Goal: Information Seeking & Learning: Compare options

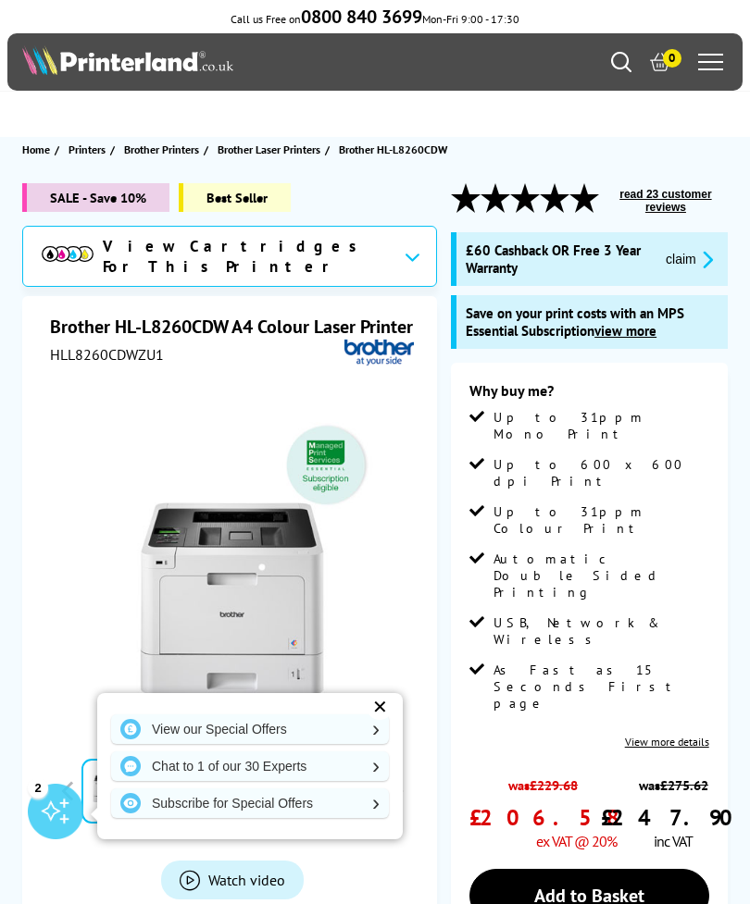
click at [382, 726] on link "View our Special Offers" at bounding box center [250, 730] width 278 height 30
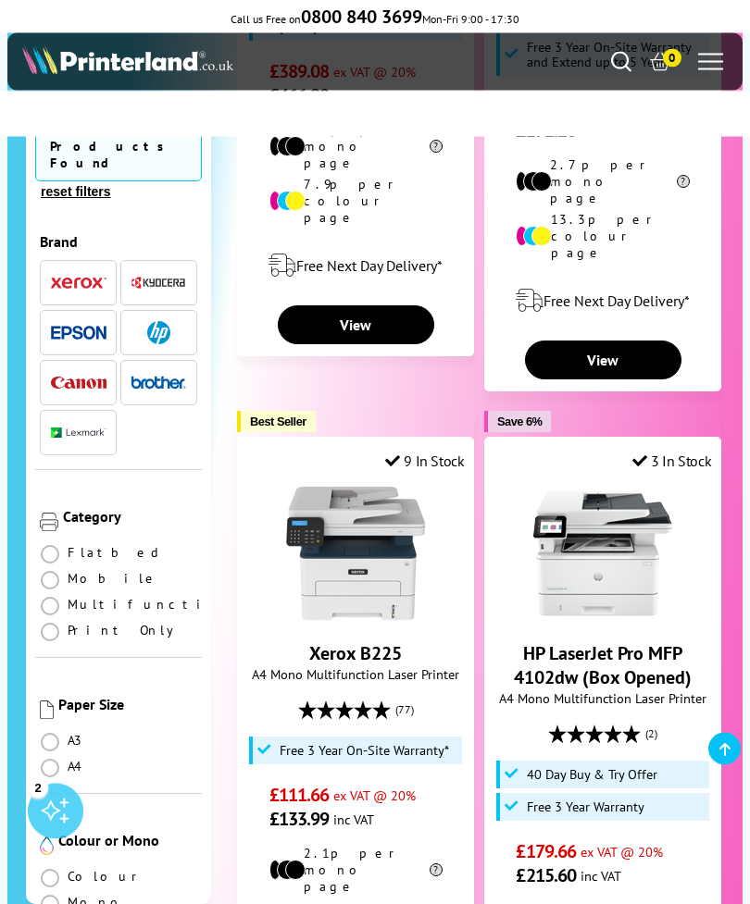
scroll to position [4046, 0]
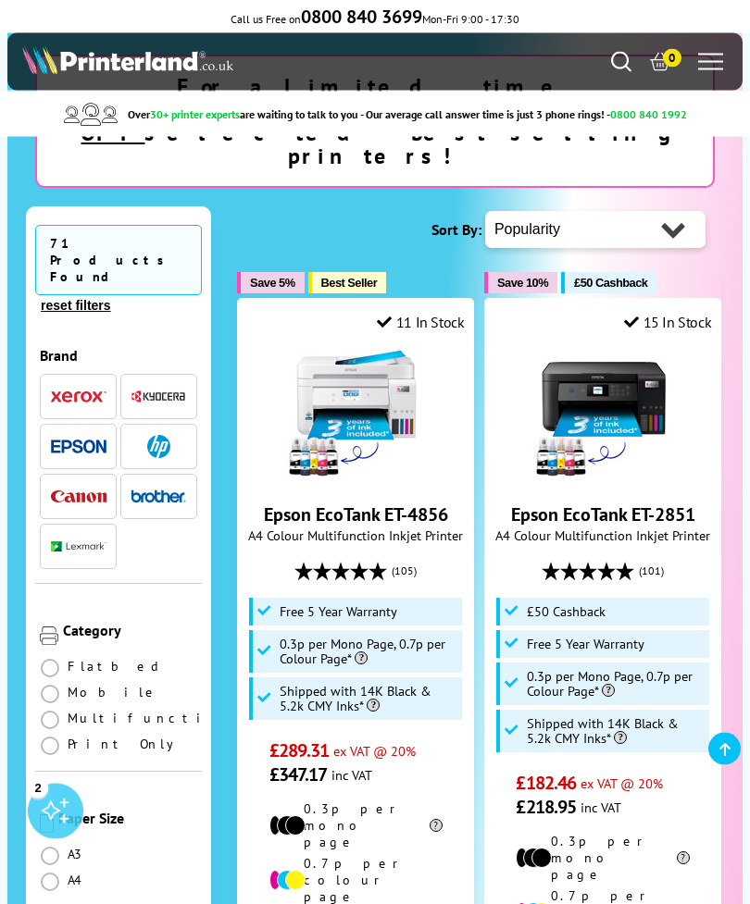
scroll to position [280, 0]
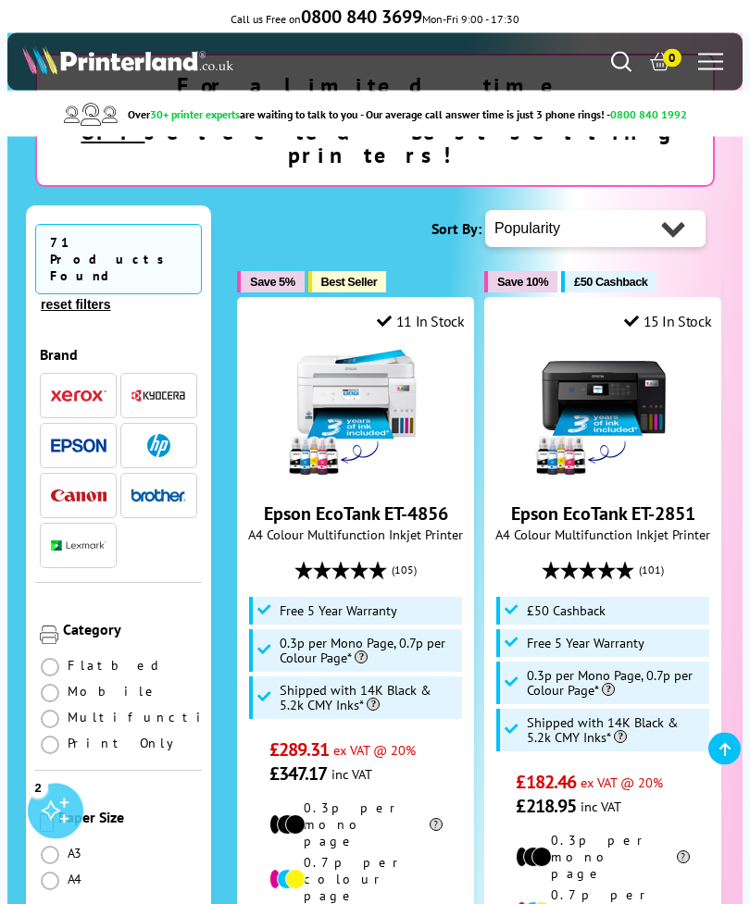
click at [164, 490] on img "button" at bounding box center [158, 496] width 56 height 13
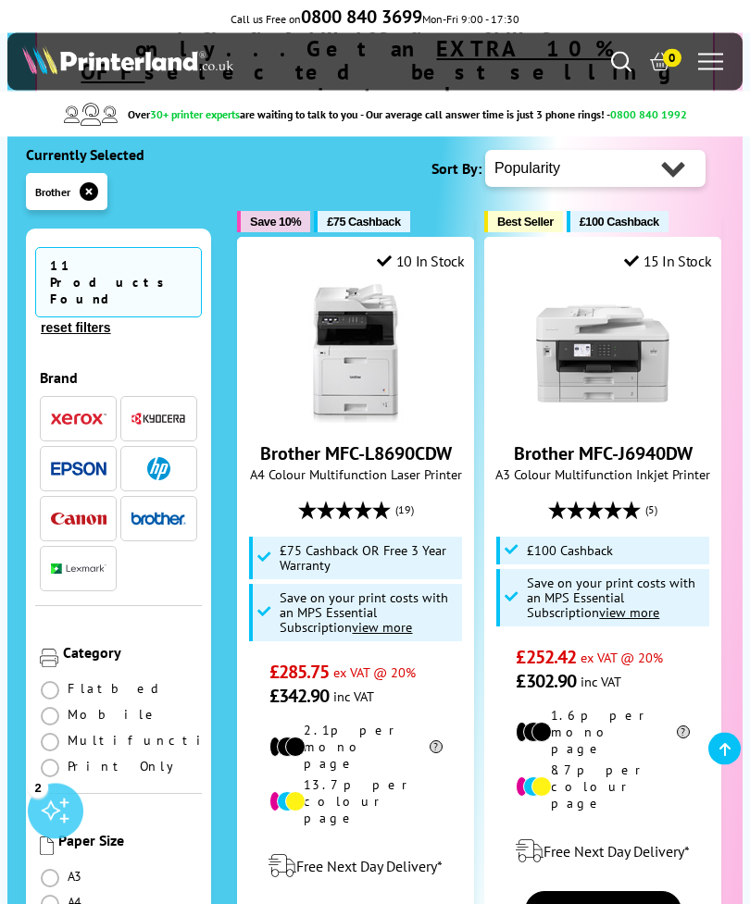
scroll to position [342, 0]
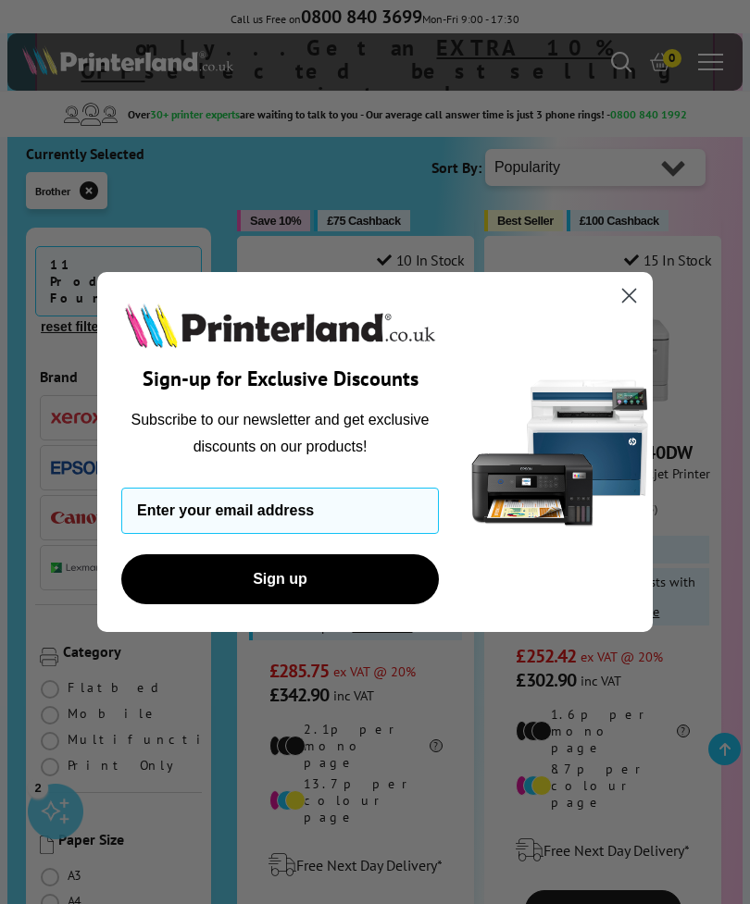
click at [634, 311] on circle "Close dialog" at bounding box center [629, 295] width 31 height 31
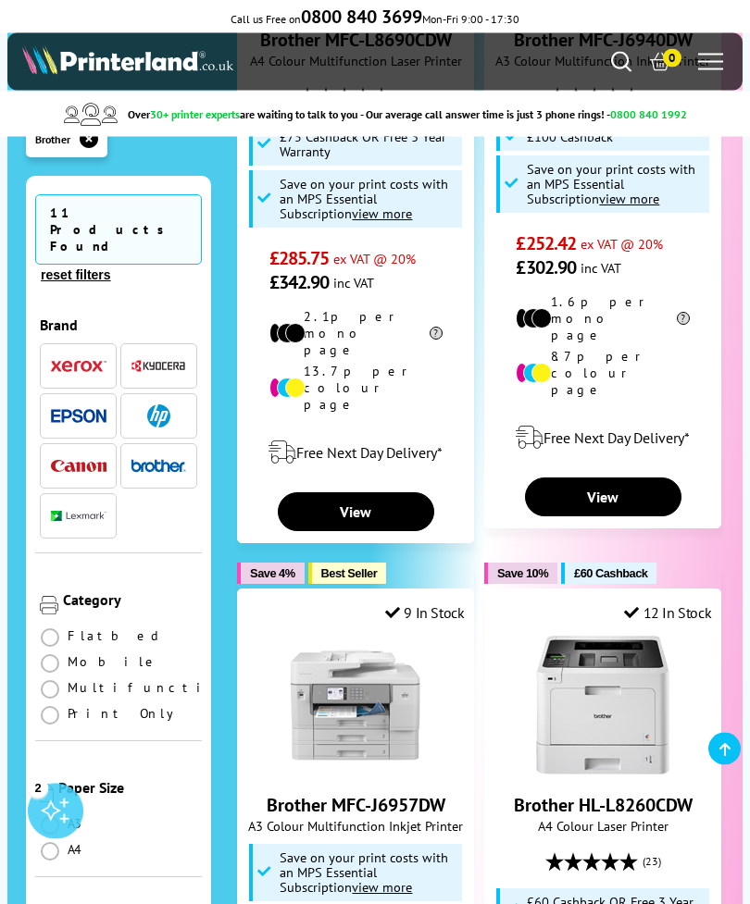
scroll to position [755, 0]
click at [601, 478] on link "View" at bounding box center [603, 497] width 156 height 39
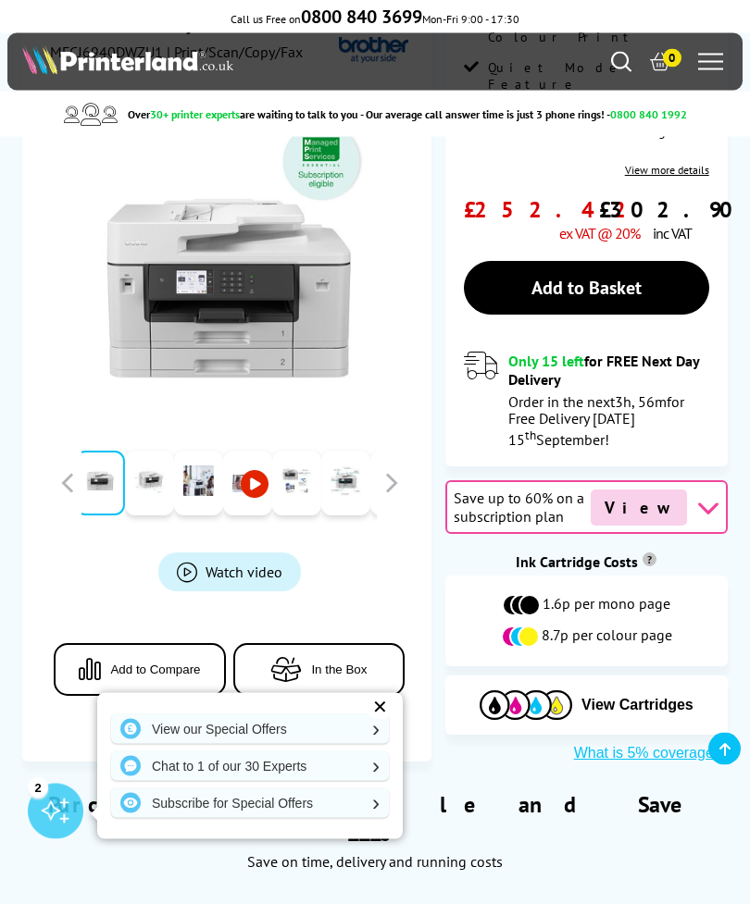
scroll to position [508, 0]
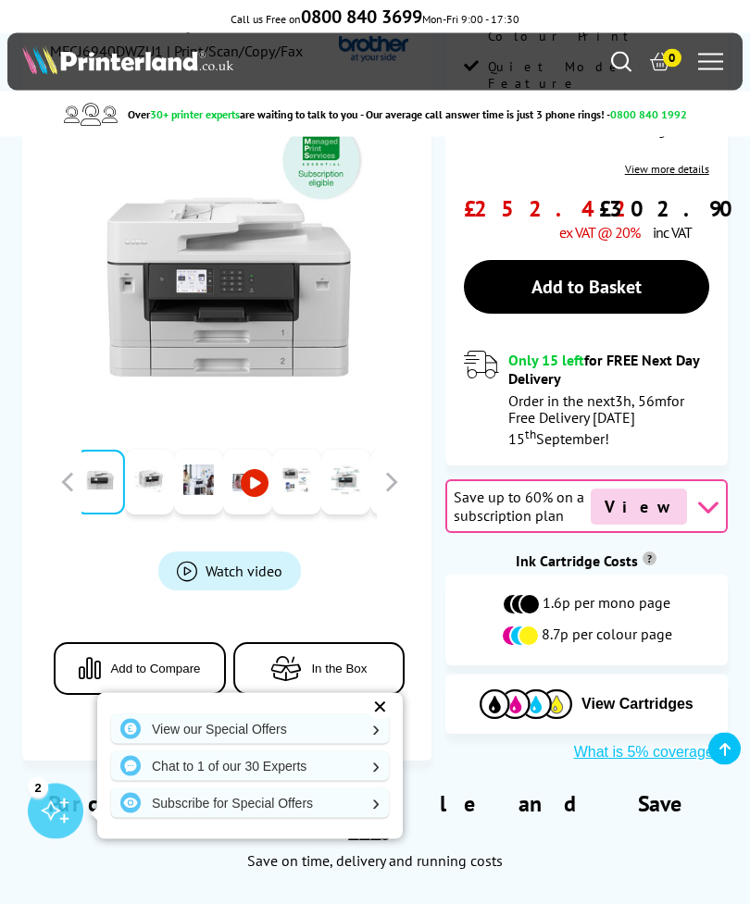
click at [384, 720] on div "✕" at bounding box center [380, 707] width 26 height 26
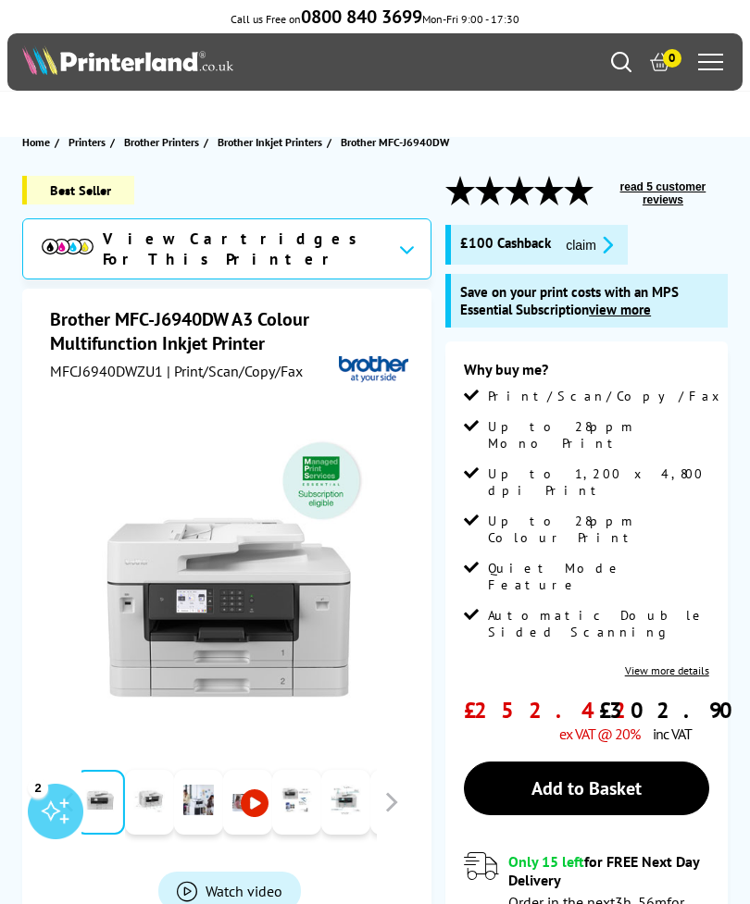
scroll to position [0, 0]
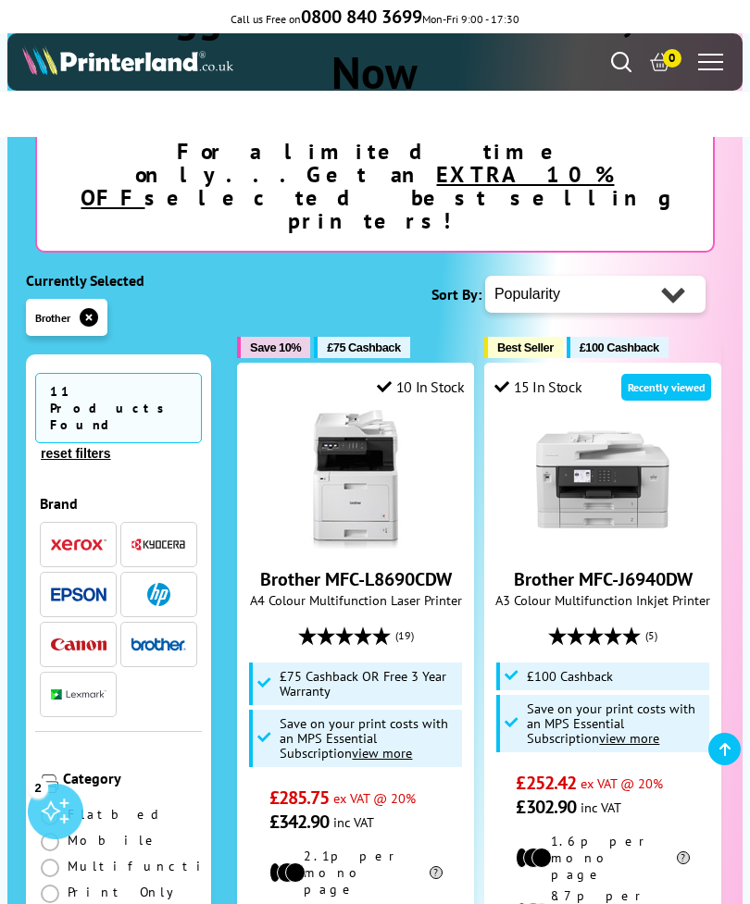
scroll to position [214, 0]
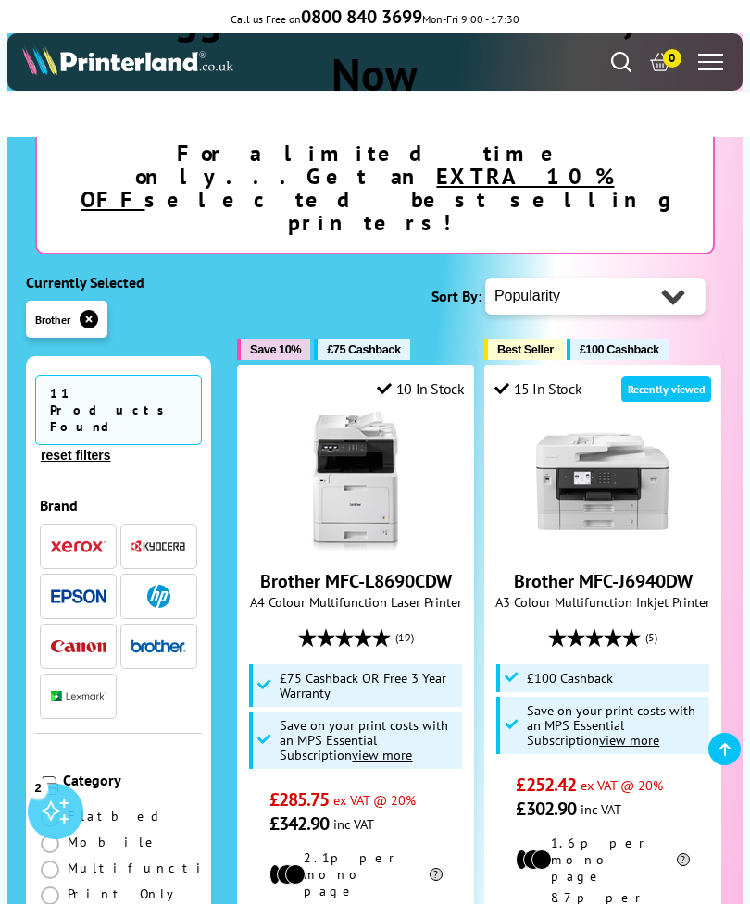
click at [629, 342] on span "£100 Cashback" at bounding box center [619, 349] width 80 height 14
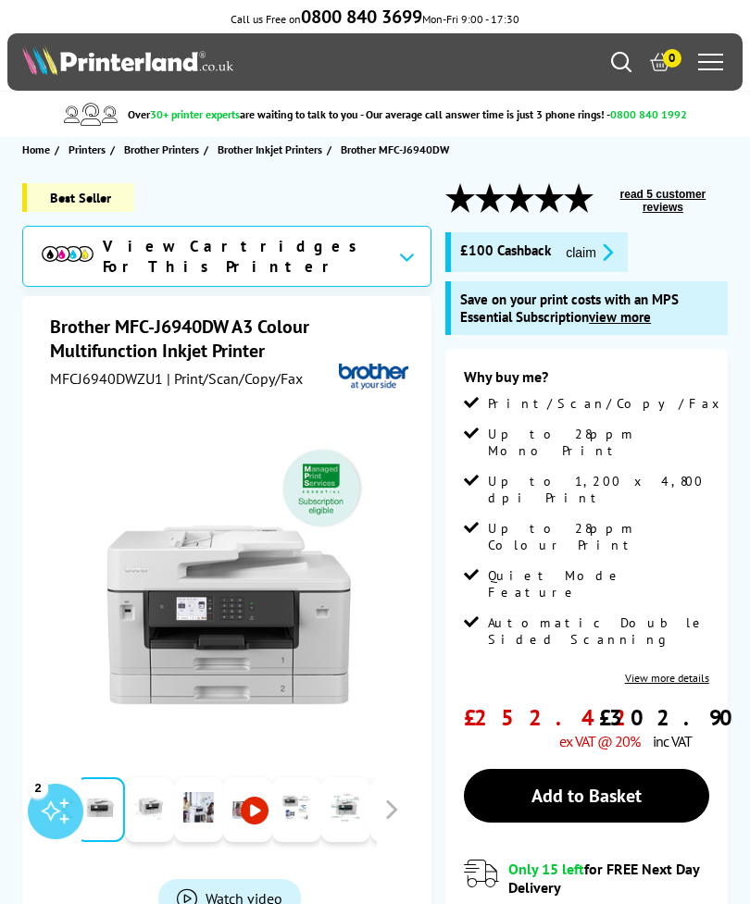
click at [618, 253] on button "claim" at bounding box center [589, 252] width 58 height 21
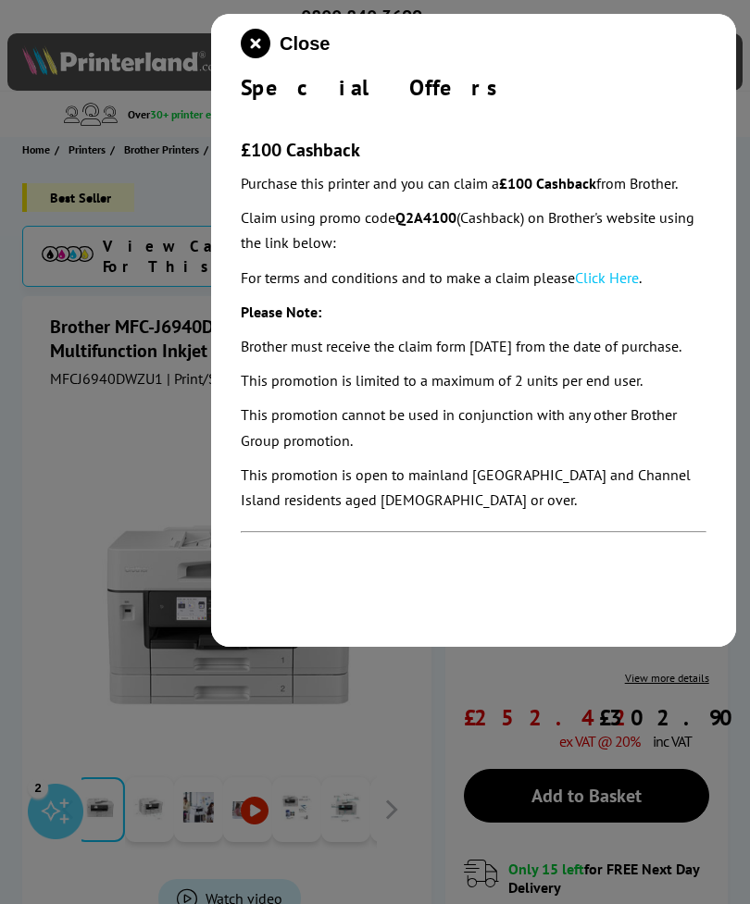
click at [628, 273] on link "Click Here" at bounding box center [607, 277] width 64 height 19
click at [258, 41] on icon "close modal" at bounding box center [256, 44] width 30 height 30
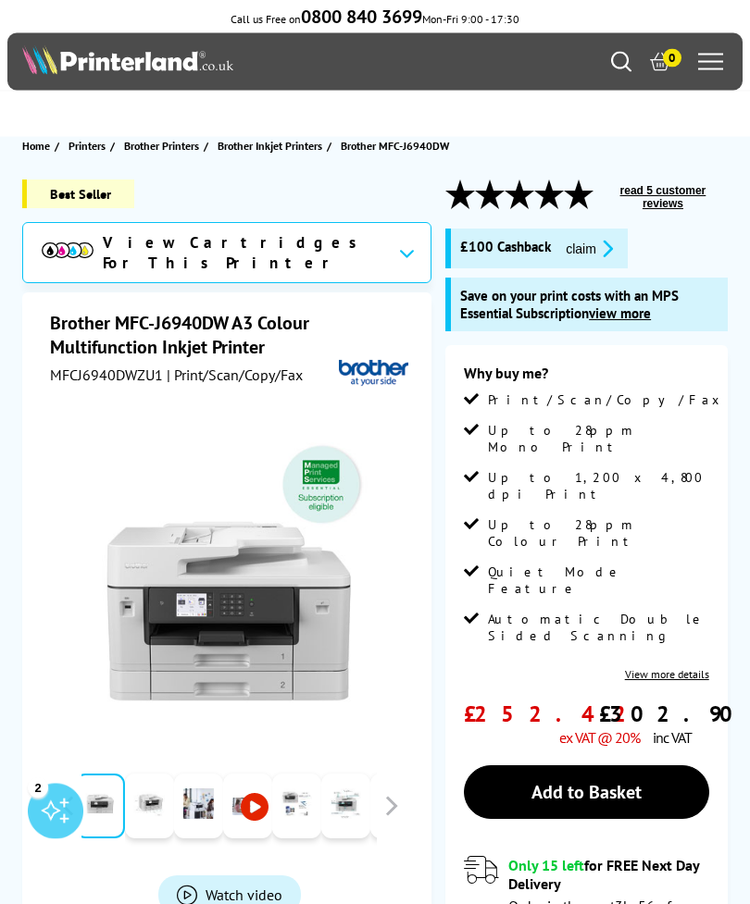
scroll to position [19, 0]
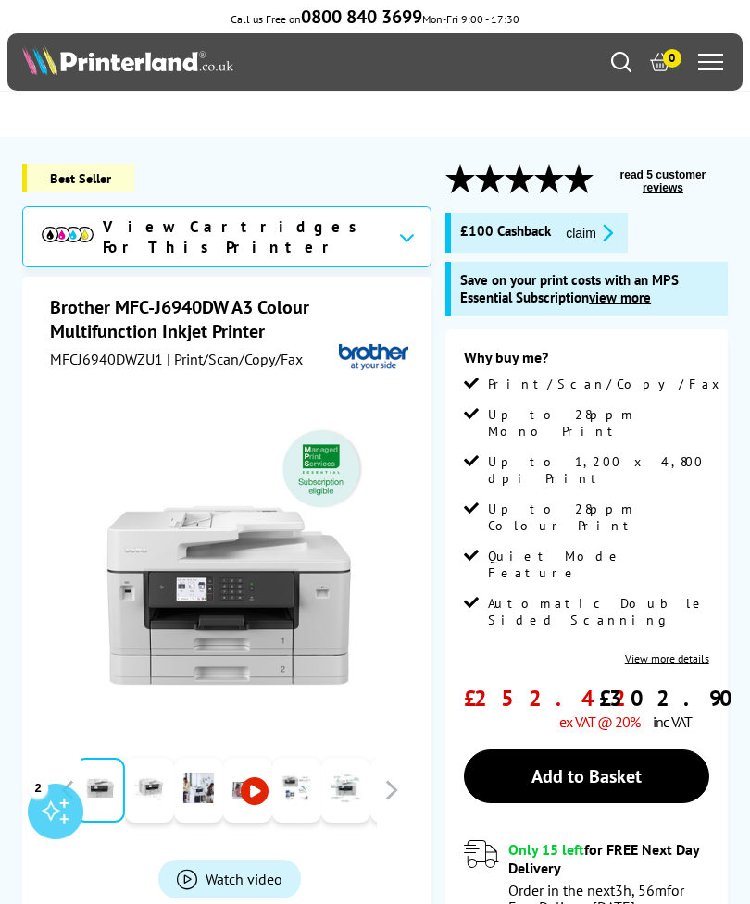
click at [402, 232] on icon at bounding box center [407, 237] width 16 height 10
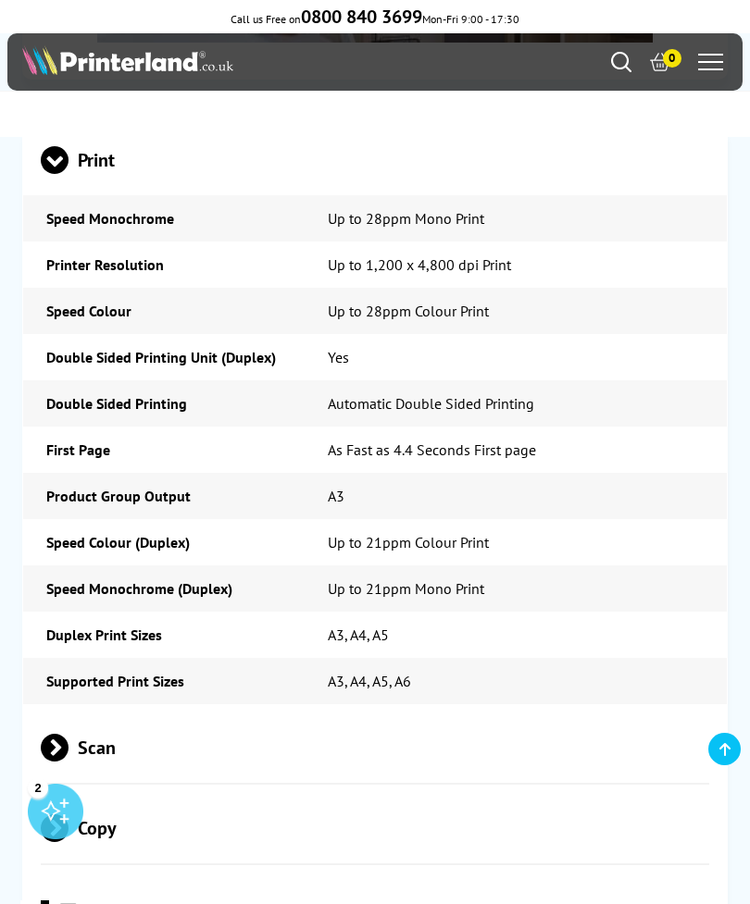
scroll to position [6592, 0]
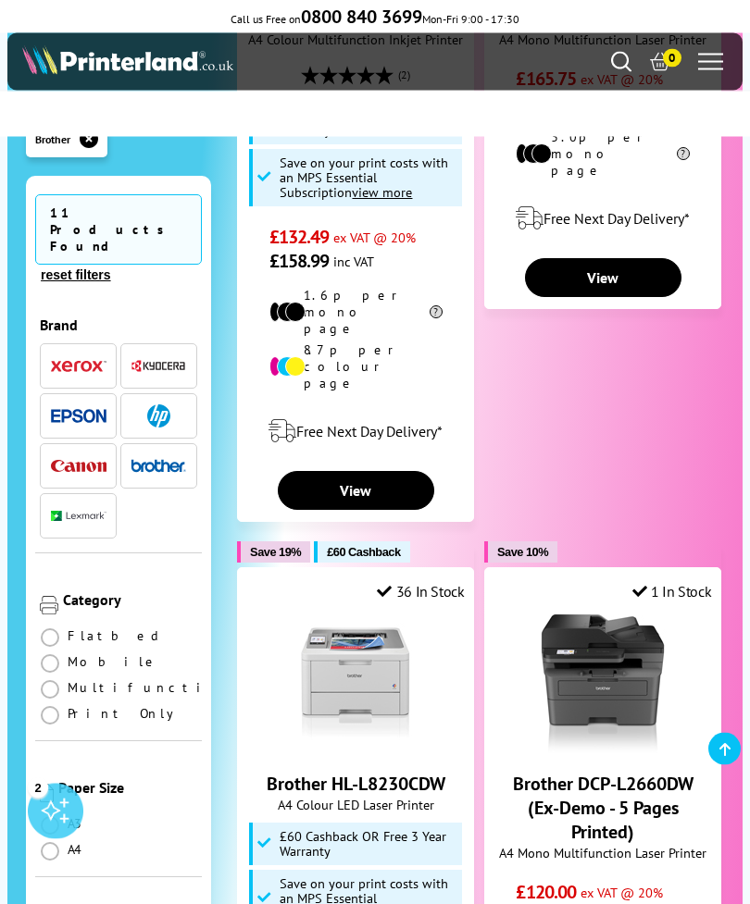
scroll to position [3073, 0]
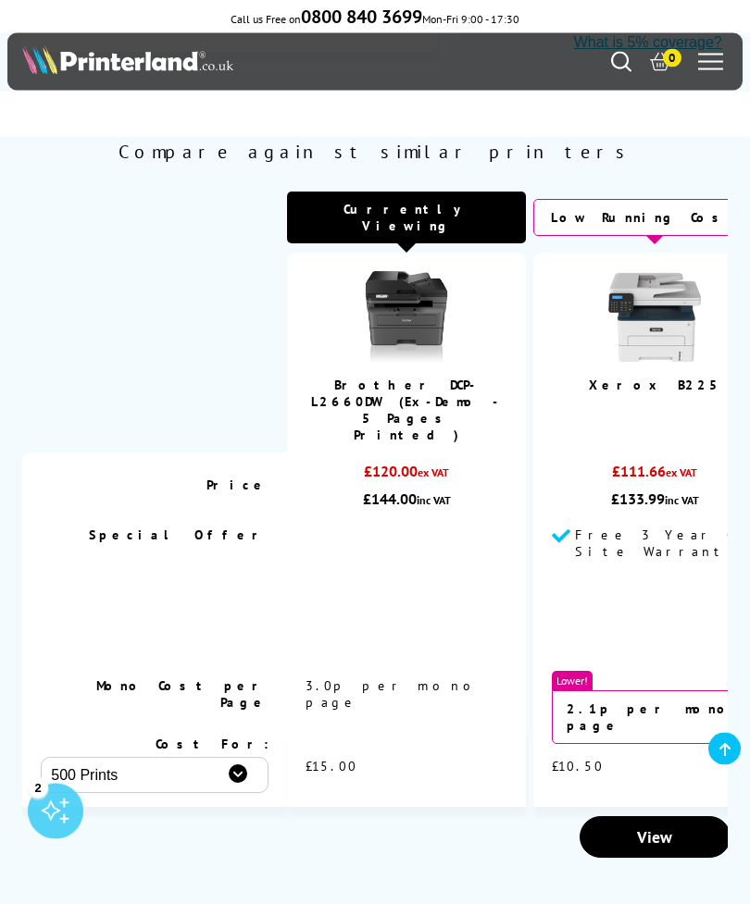
scroll to position [1100, 0]
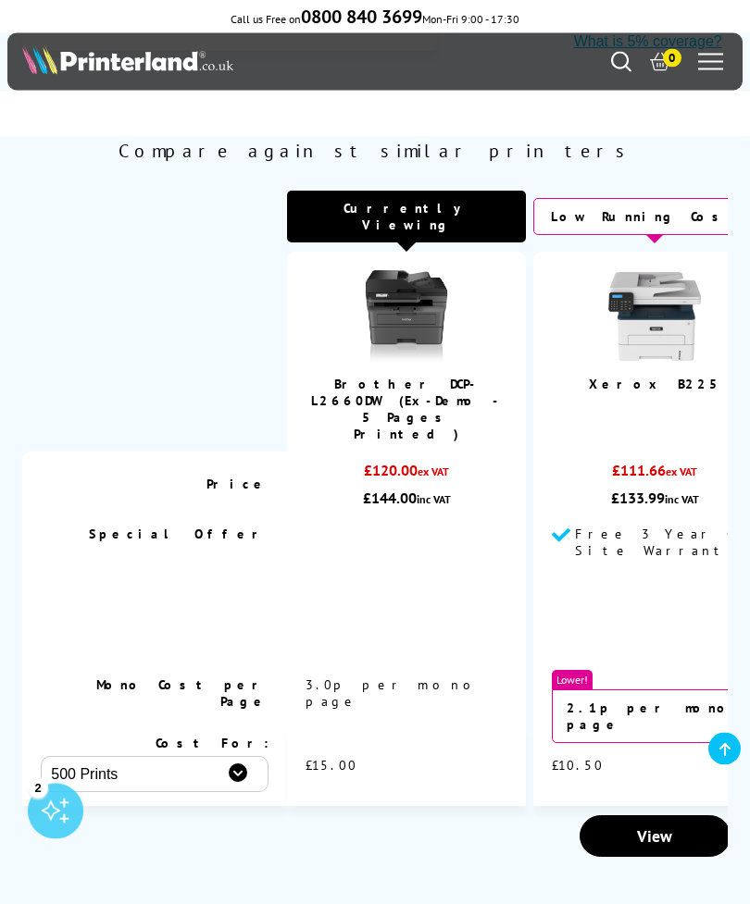
click at [248, 757] on select "500 Prints 1000 Prints 2000 Prints" at bounding box center [155, 775] width 228 height 36
select select "2000"
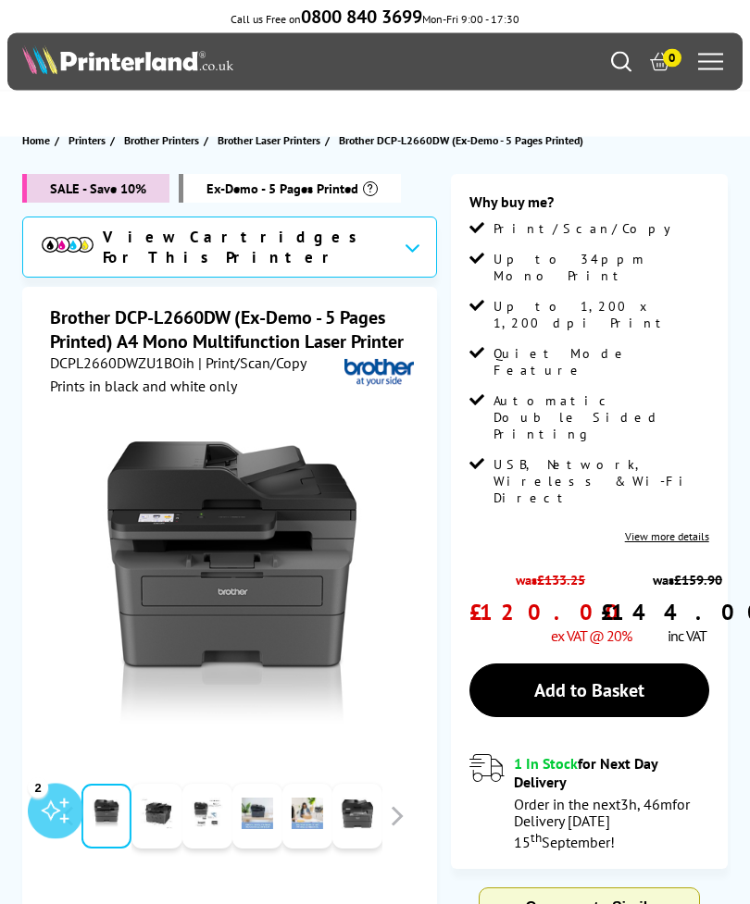
scroll to position [0, 0]
